Goal: Check status: Check status

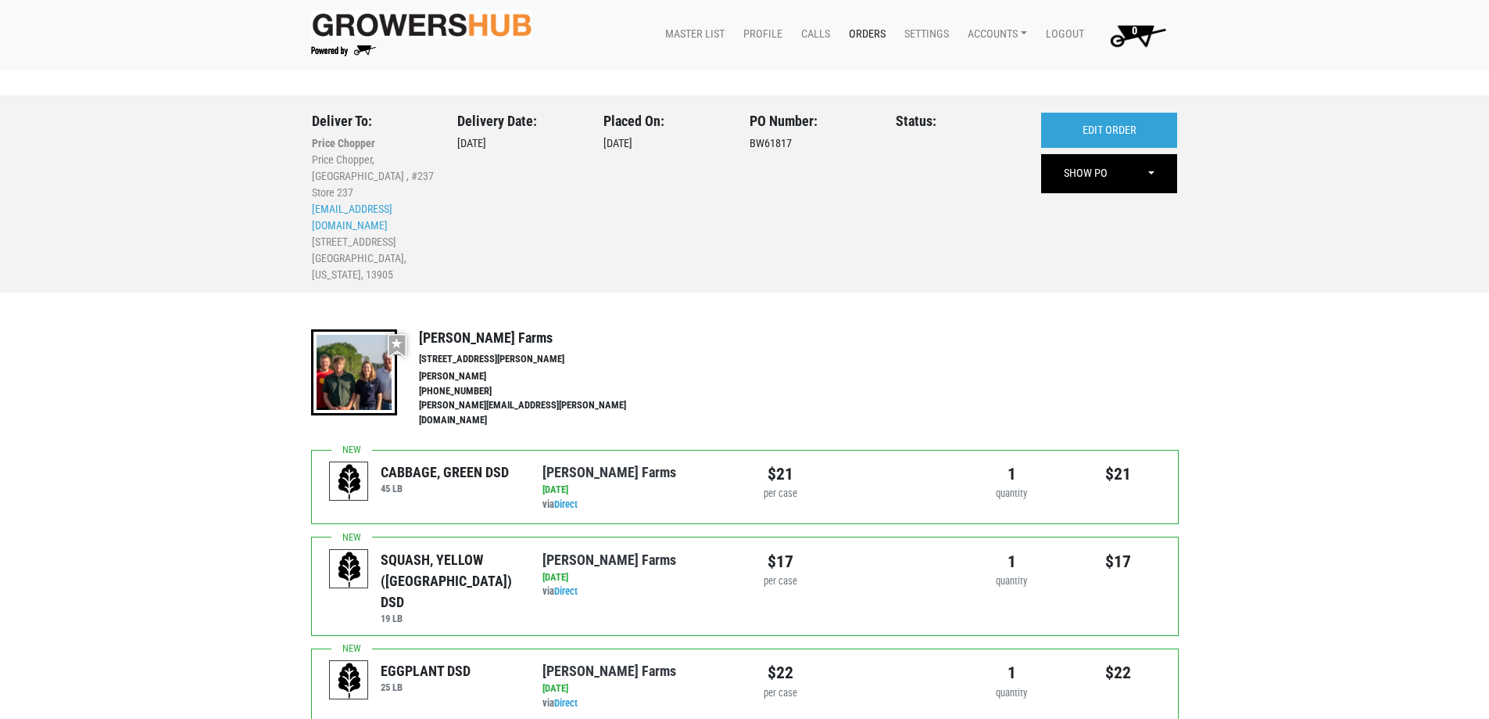
click at [856, 33] on link "Orders" at bounding box center [865, 35] width 56 height 30
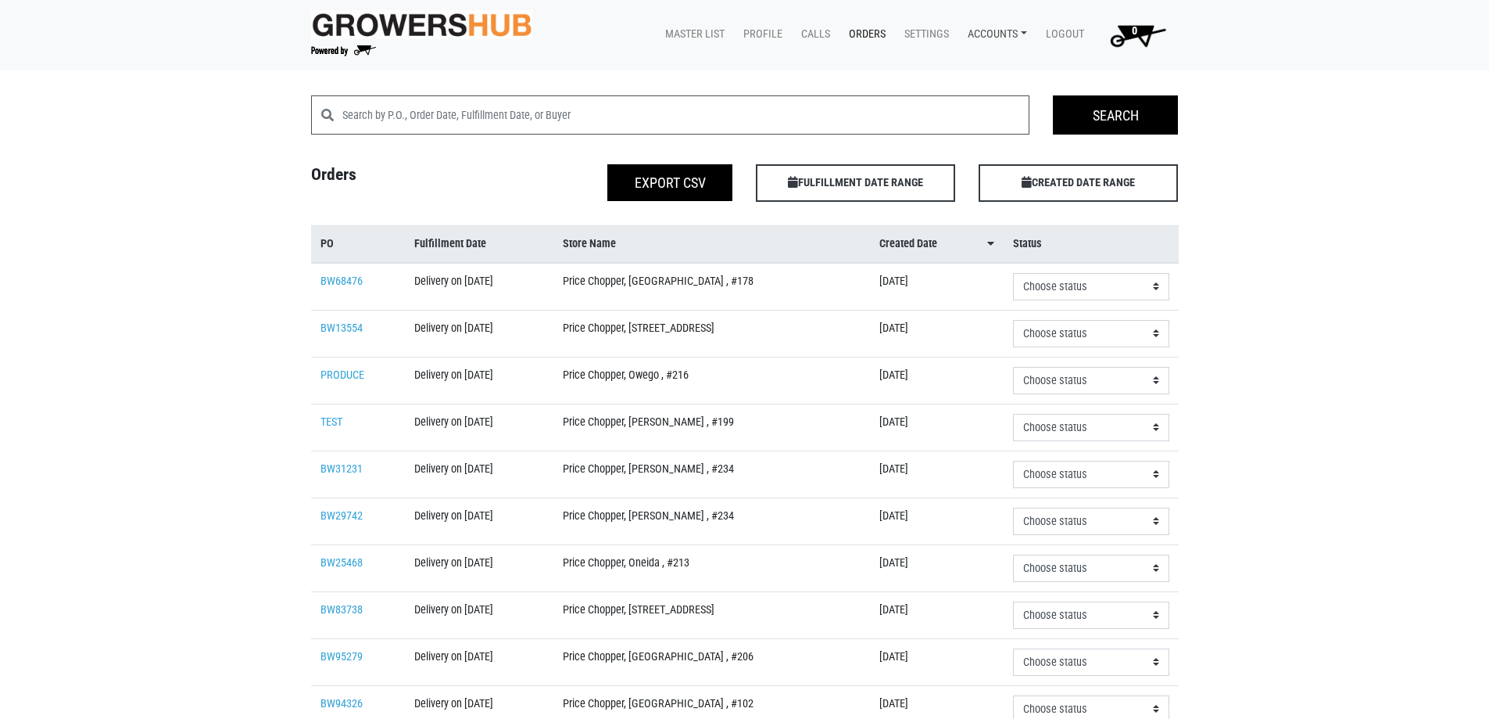
click at [1007, 29] on link "Accounts" at bounding box center [994, 35] width 78 height 30
click at [1012, 68] on link "[PERSON_NAME] (Tops Markets Growers Hub)" at bounding box center [1088, 70] width 264 height 23
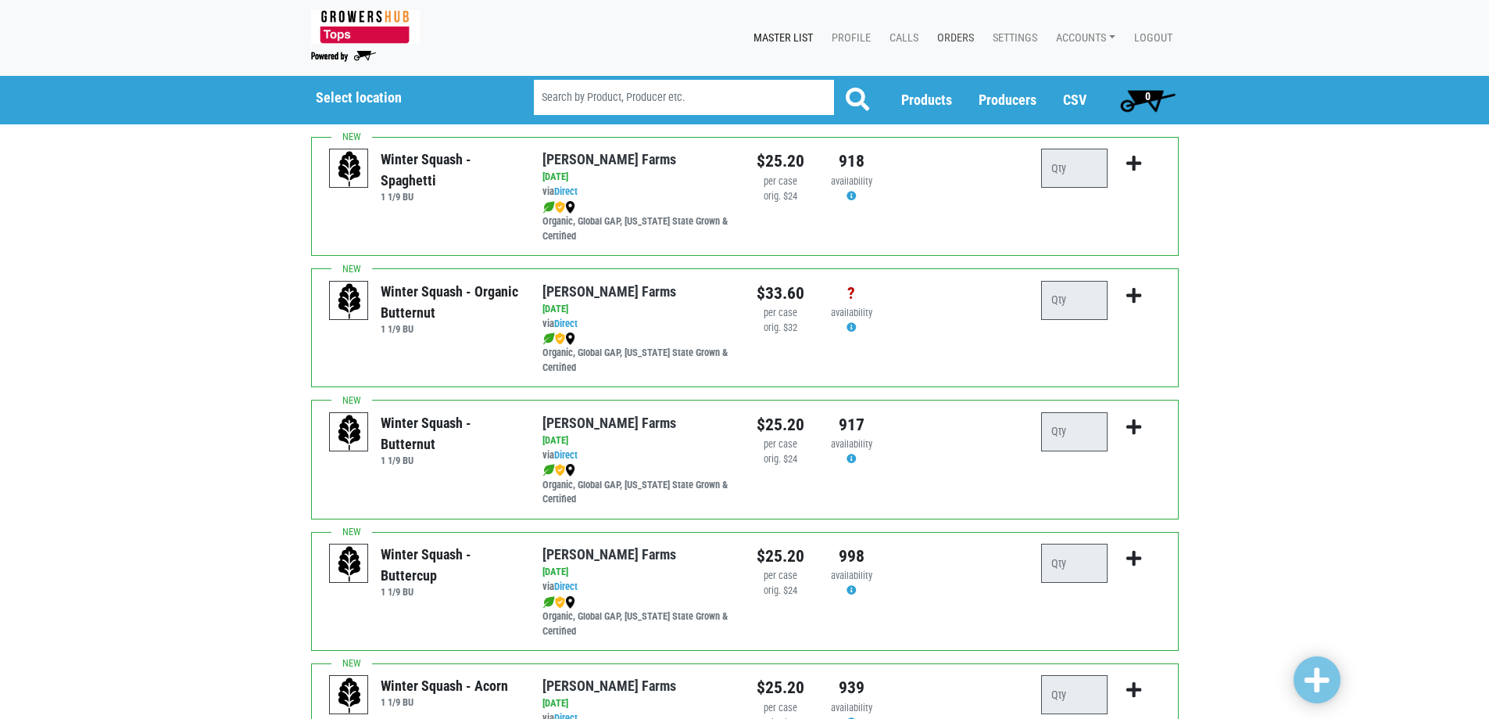
click at [955, 34] on link "Orders" at bounding box center [953, 38] width 56 height 30
